Goal: Task Accomplishment & Management: Manage account settings

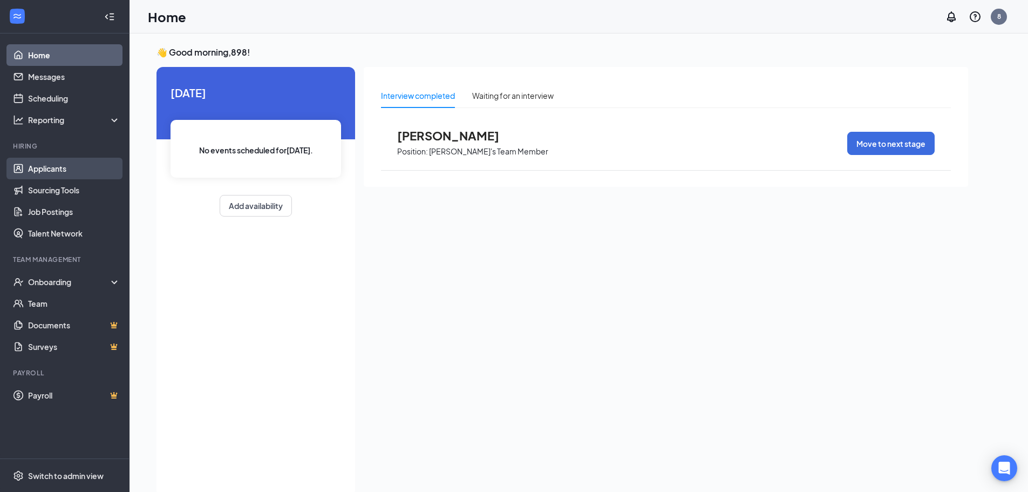
click at [28, 176] on link "Applicants" at bounding box center [74, 169] width 92 height 22
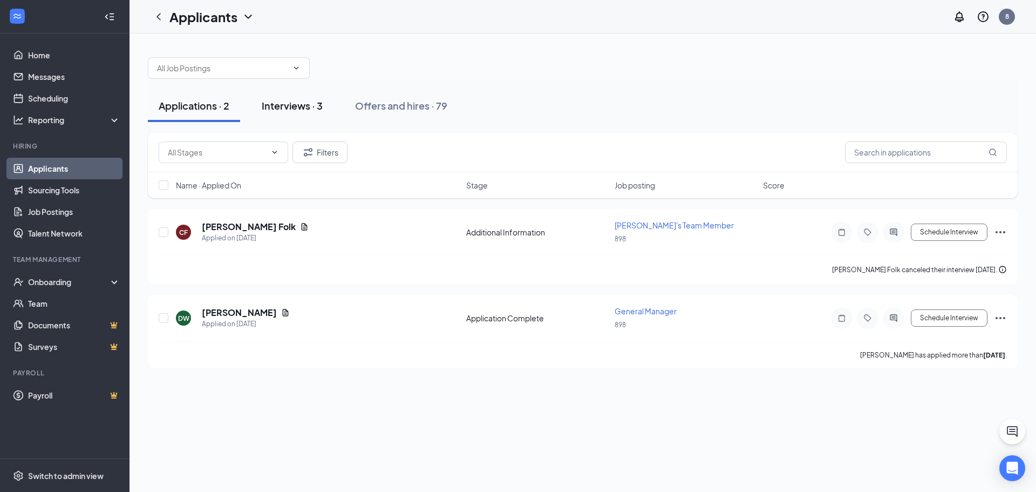
click at [319, 93] on button "Interviews · 3" at bounding box center [292, 106] width 83 height 32
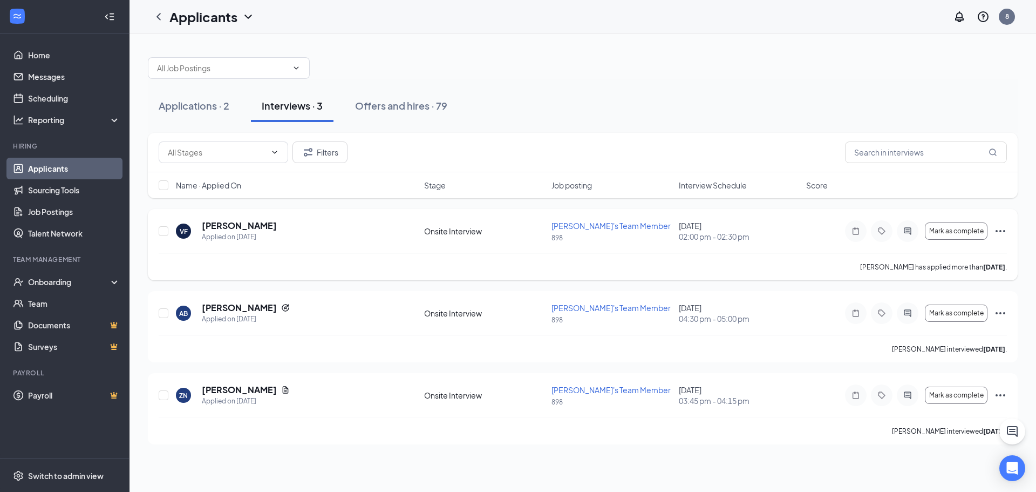
click at [249, 230] on div "[PERSON_NAME]" at bounding box center [239, 226] width 75 height 12
click at [244, 222] on h5 "[PERSON_NAME]" at bounding box center [239, 226] width 75 height 12
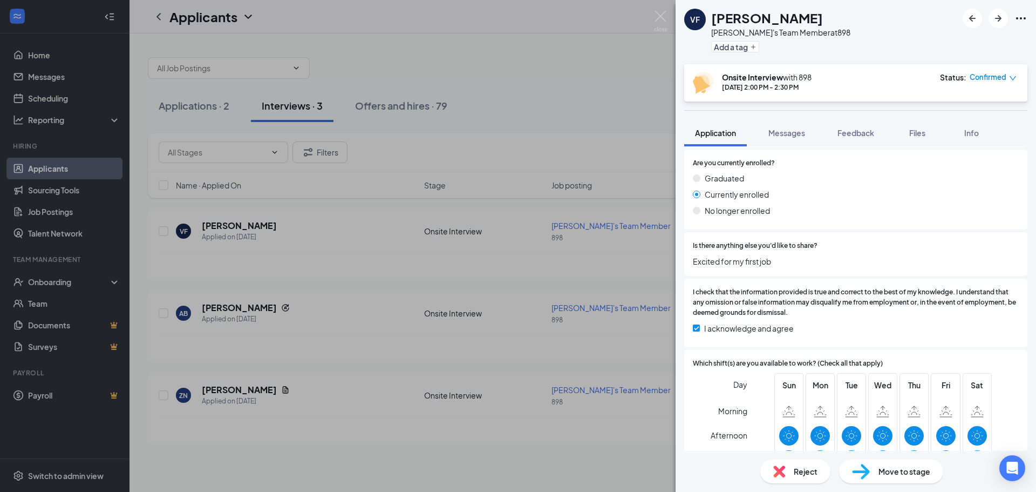
scroll to position [687, 0]
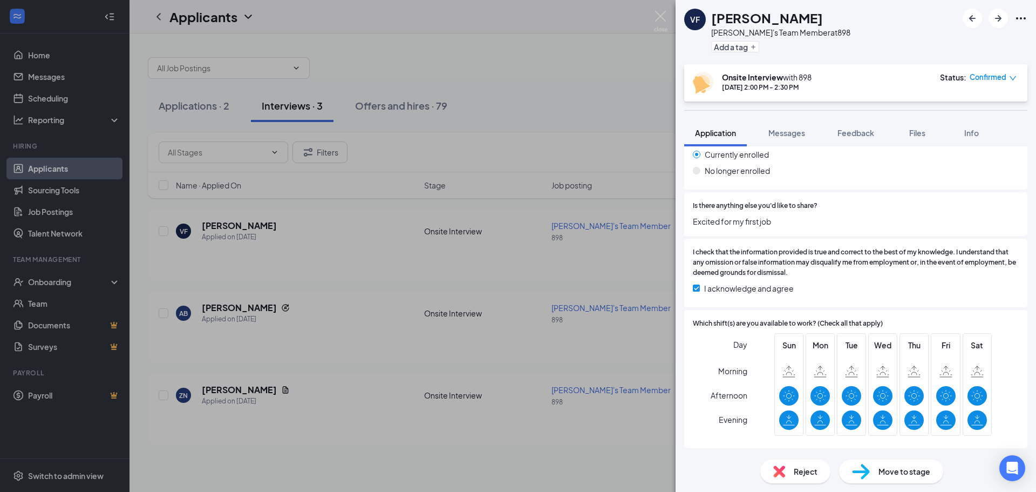
click at [803, 475] on span "Reject" at bounding box center [806, 471] width 24 height 12
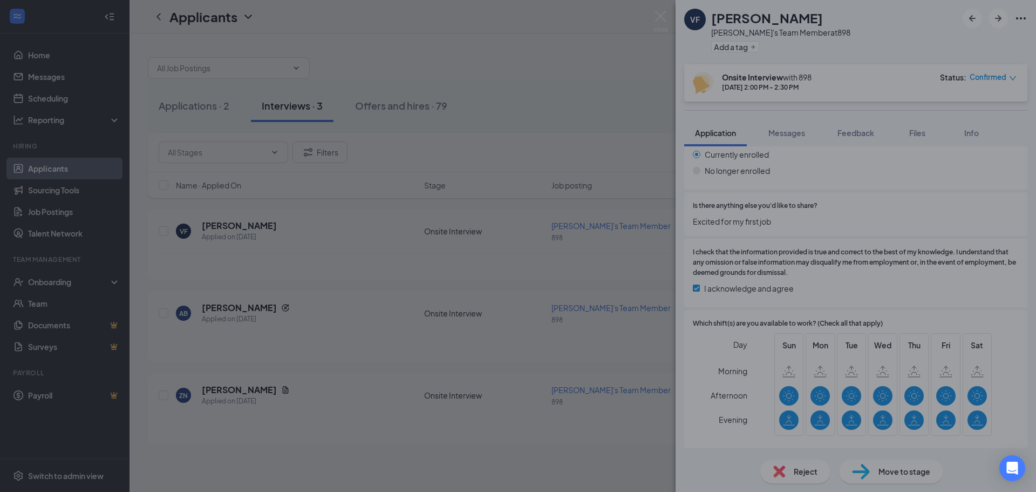
scroll to position [683, 0]
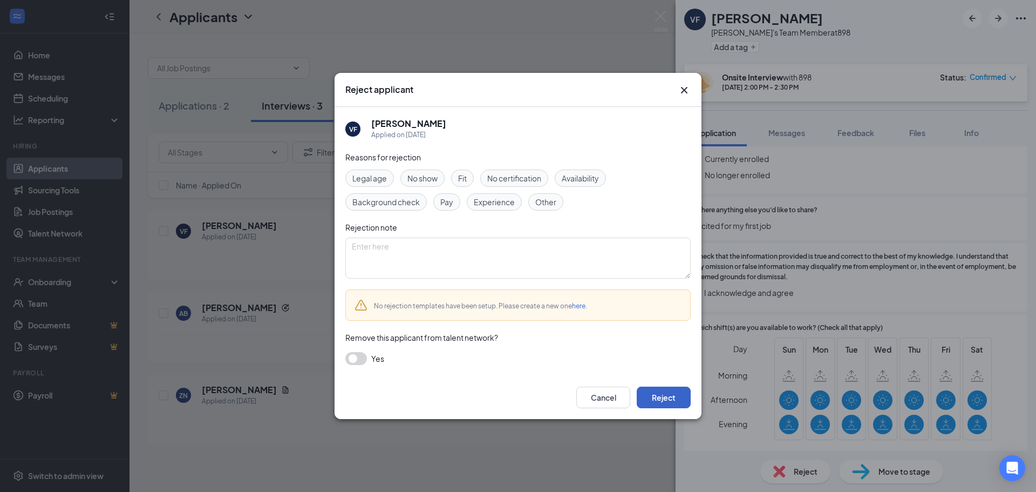
click at [678, 399] on button "Reject" at bounding box center [664, 397] width 54 height 22
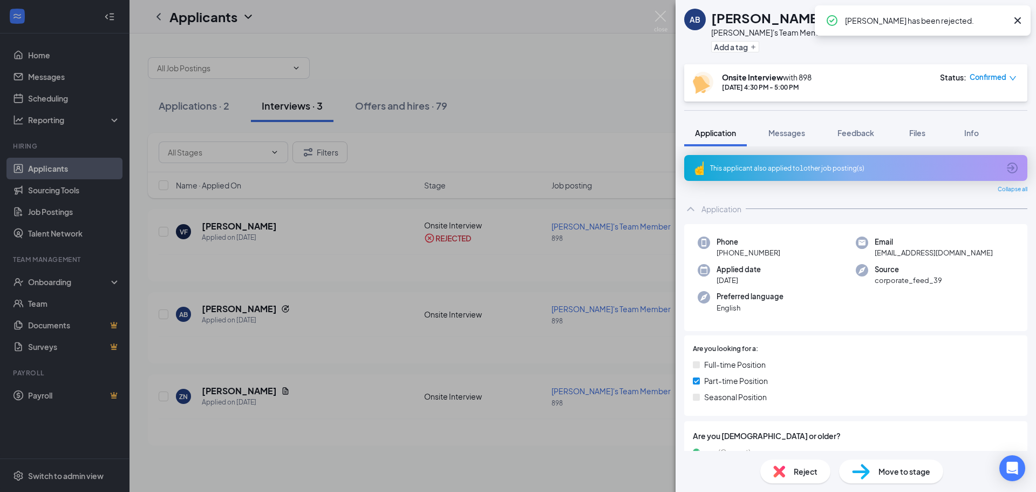
click at [390, 309] on div "AB [PERSON_NAME]'s Team Member at 898 Add a tag Onsite Interview with 898 [DATE…" at bounding box center [518, 246] width 1036 height 492
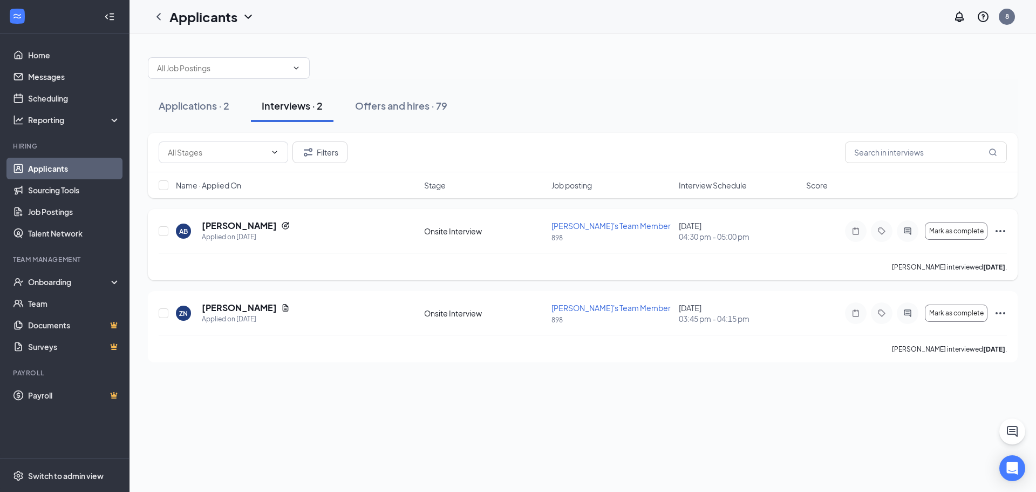
click at [413, 228] on div "AB [PERSON_NAME] Applied on [DATE]" at bounding box center [297, 231] width 242 height 23
click at [415, 223] on div "AB [PERSON_NAME] Applied on [DATE]" at bounding box center [297, 231] width 242 height 23
click at [323, 224] on div "AB [PERSON_NAME] Applied on [DATE]" at bounding box center [297, 231] width 242 height 23
click at [237, 227] on h5 "[PERSON_NAME]" at bounding box center [239, 226] width 75 height 12
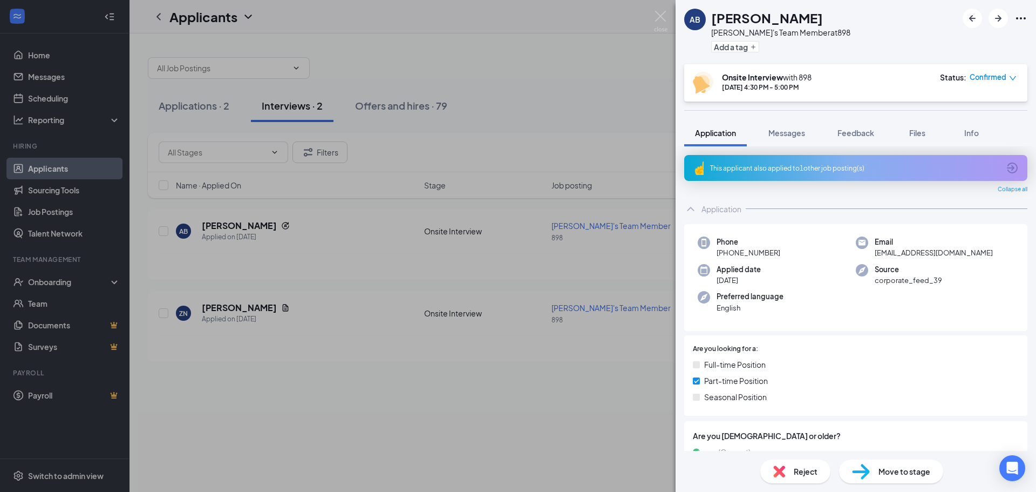
click at [760, 462] on div "Reject Move to stage" at bounding box center [856, 471] width 360 height 41
click at [768, 464] on div "Reject" at bounding box center [795, 471] width 70 height 24
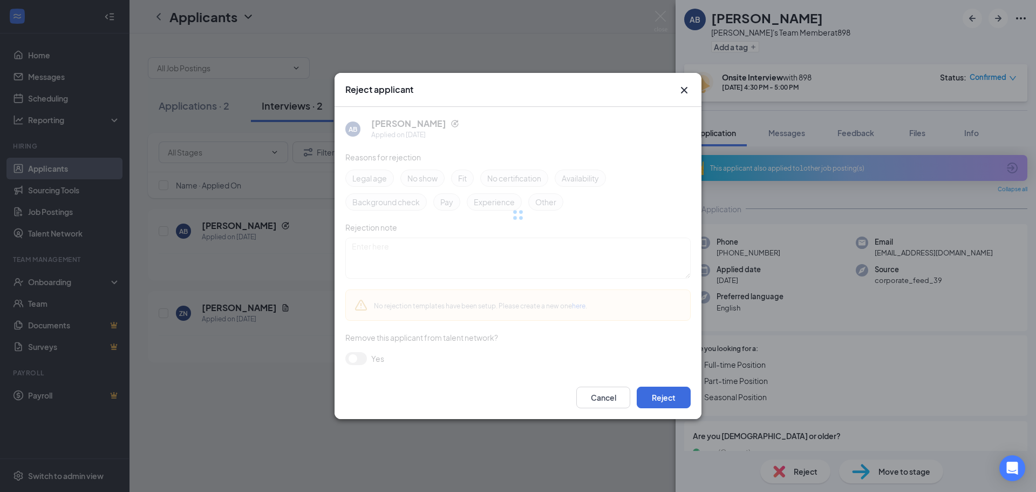
click at [773, 464] on div "Reject applicant AB [PERSON_NAME] Applied on [DATE] Reasons for rejection Legal…" at bounding box center [518, 246] width 1036 height 492
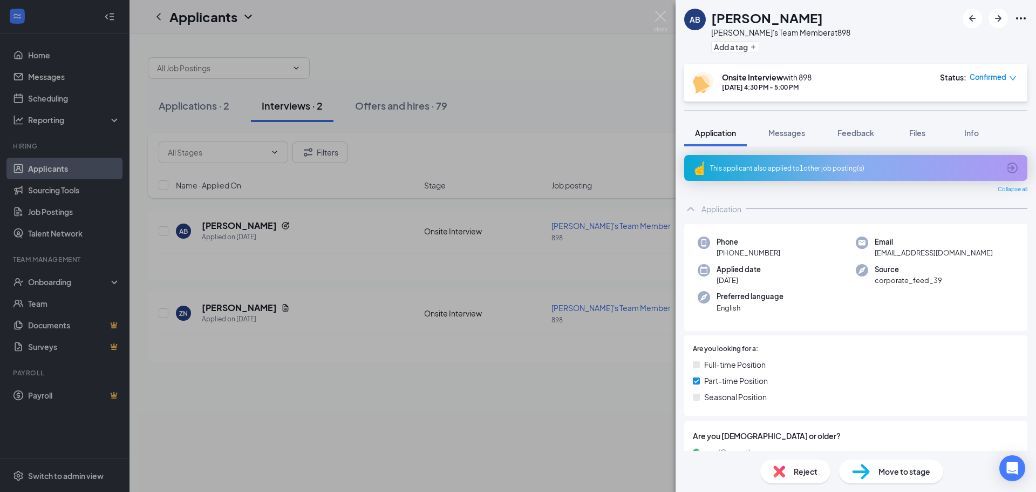
click at [762, 481] on div "Reject Move to stage" at bounding box center [856, 471] width 360 height 41
click at [781, 473] on img at bounding box center [779, 471] width 12 height 12
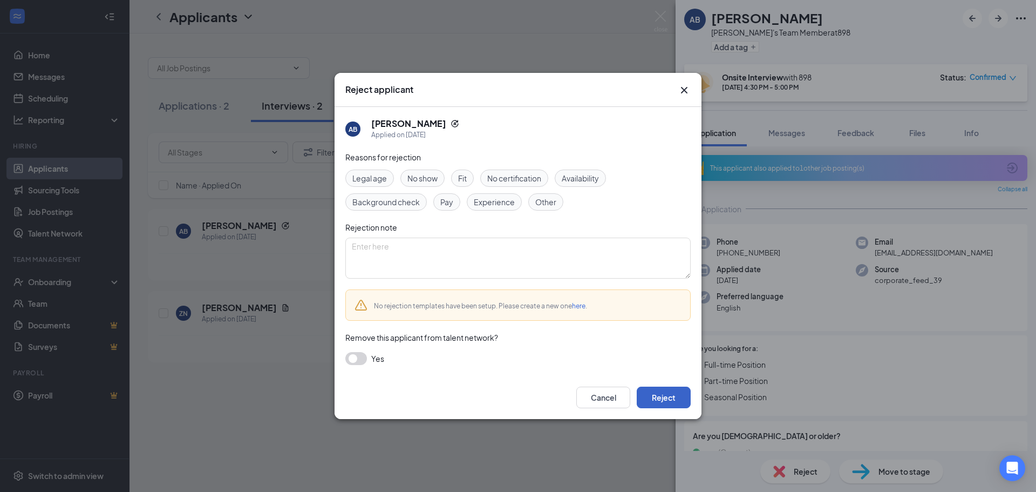
click at [659, 399] on button "Reject" at bounding box center [664, 397] width 54 height 22
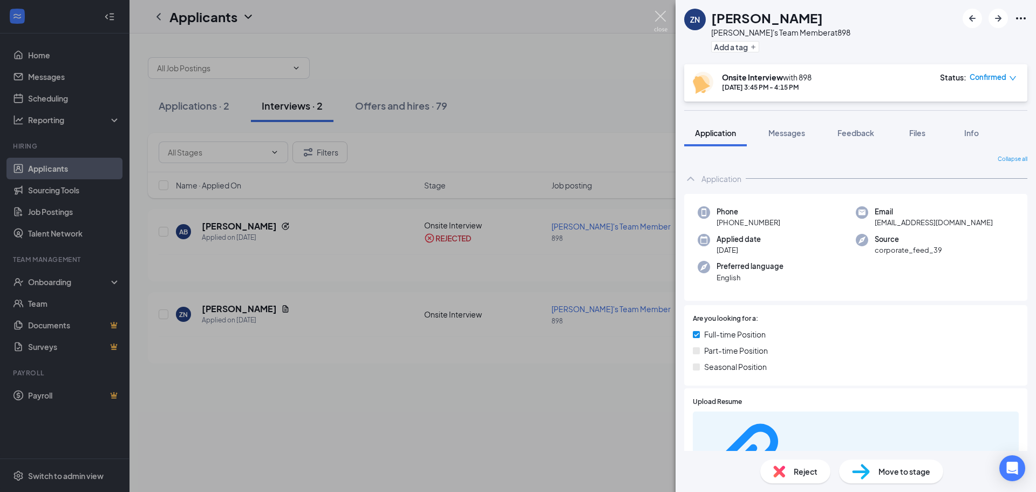
click at [662, 29] on img at bounding box center [660, 21] width 13 height 21
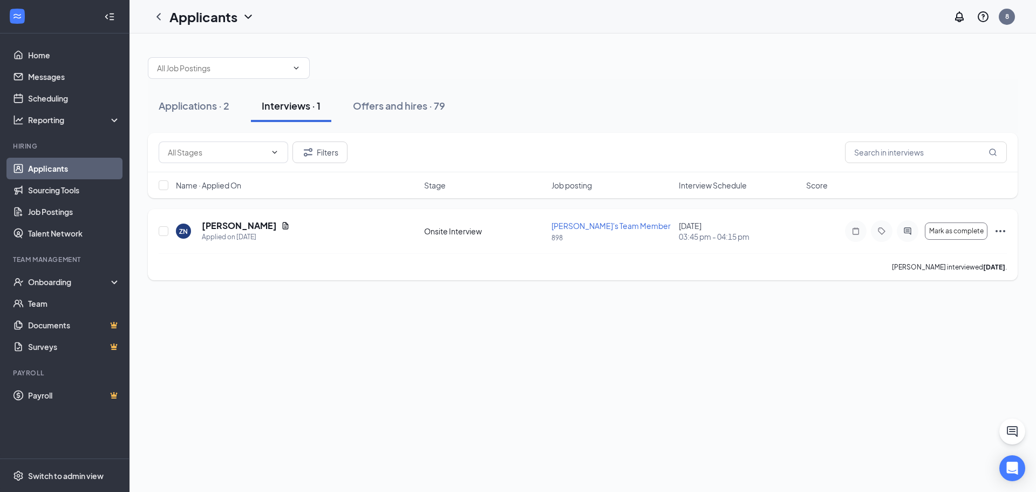
click at [304, 216] on div "ZN [PERSON_NAME] Applied on [DATE] Onsite Interview [PERSON_NAME]'s Team Member…" at bounding box center [583, 244] width 870 height 71
click at [233, 222] on h5 "[PERSON_NAME]" at bounding box center [239, 226] width 75 height 12
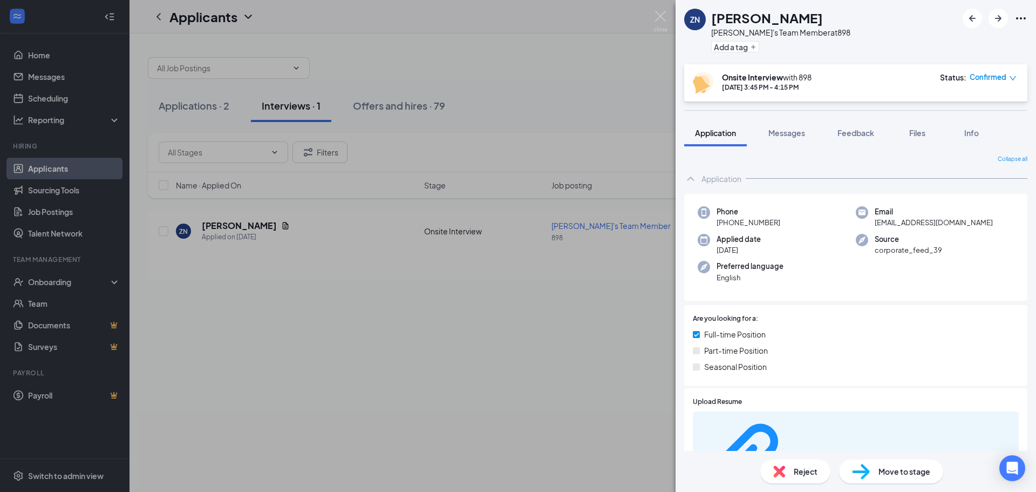
click at [774, 460] on div "Reject" at bounding box center [795, 471] width 70 height 24
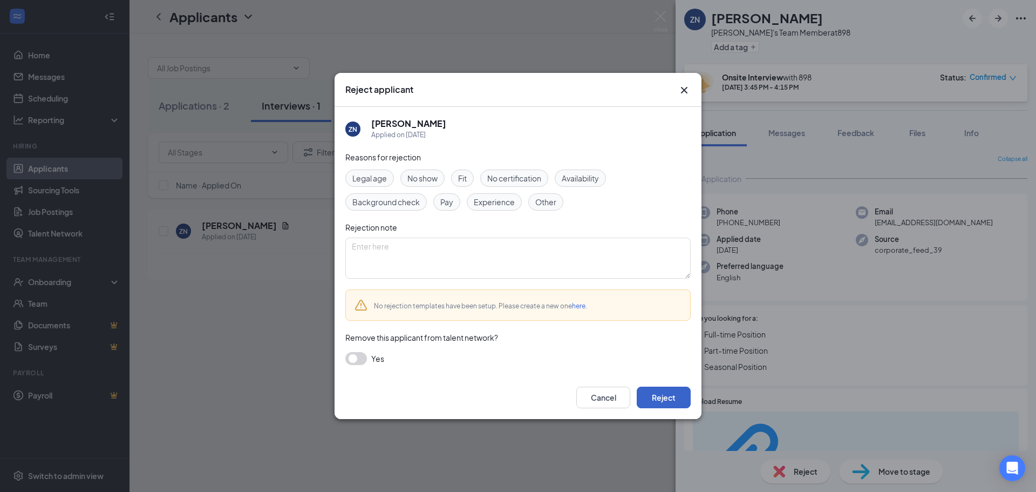
click at [664, 404] on button "Reject" at bounding box center [664, 397] width 54 height 22
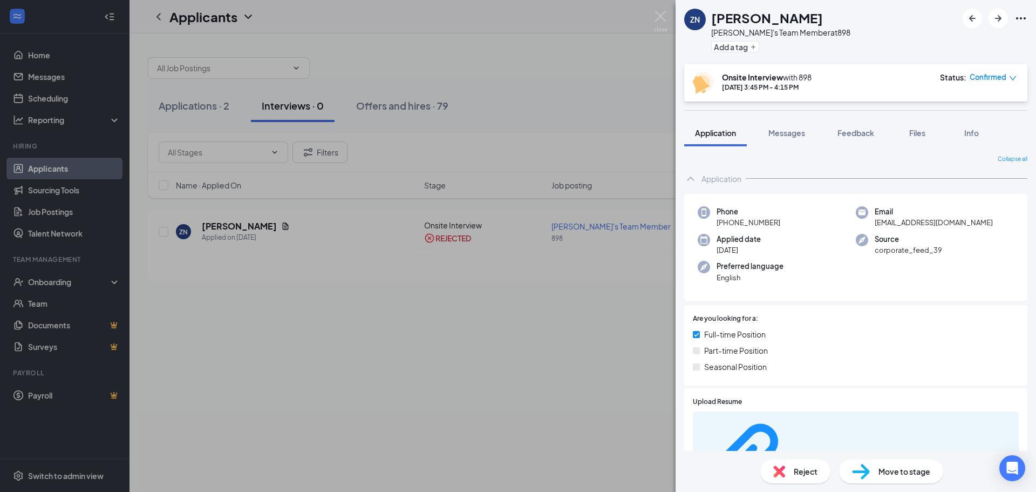
drag, startPoint x: 412, startPoint y: 353, endPoint x: 440, endPoint y: 352, distance: 27.5
click at [413, 353] on div "ZN [PERSON_NAME] [PERSON_NAME]'s Team Member at 898 Add a tag Onsite Interview …" at bounding box center [518, 246] width 1036 height 492
